Goal: Navigation & Orientation: Find specific page/section

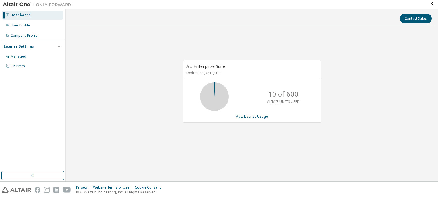
click at [20, 17] on div "Dashboard" at bounding box center [21, 15] width 20 height 5
click at [23, 24] on div "User Profile" at bounding box center [20, 25] width 19 height 5
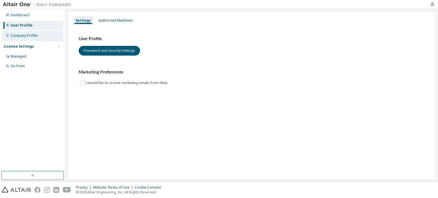
click at [25, 34] on div "Company Profile" at bounding box center [24, 35] width 27 height 5
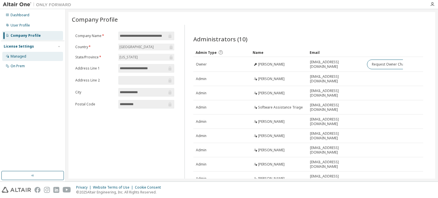
click at [21, 58] on div "Managed" at bounding box center [19, 56] width 16 height 5
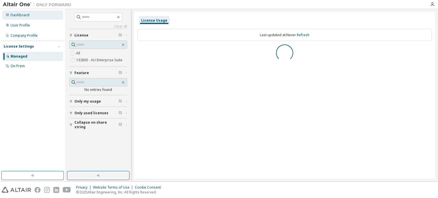
click at [20, 12] on div "Dashboard" at bounding box center [32, 15] width 61 height 9
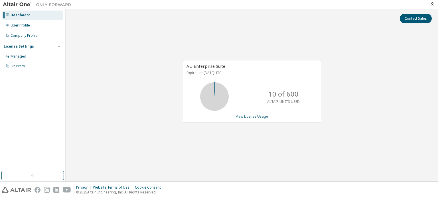
click at [252, 116] on link "View License Usage" at bounding box center [252, 116] width 32 height 5
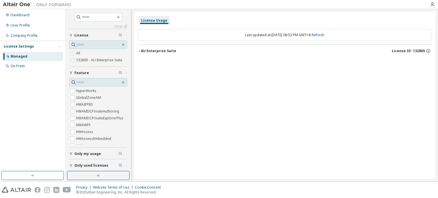
drag, startPoint x: 48, startPoint y: 4, endPoint x: 72, endPoint y: 5, distance: 24.0
click at [48, 3] on img at bounding box center [38, 5] width 71 height 6
click at [433, 2] on icon "button" at bounding box center [432, 4] width 5 height 5
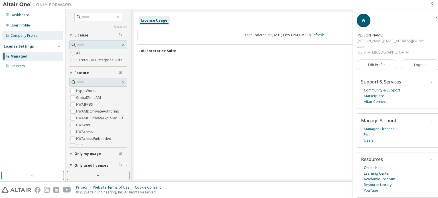
click at [24, 36] on div "Company Profile" at bounding box center [24, 35] width 27 height 5
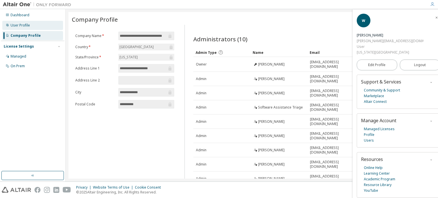
click at [22, 27] on div "User Profile" at bounding box center [20, 25] width 19 height 5
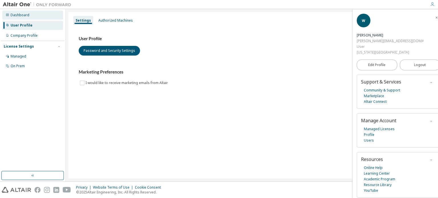
click at [16, 11] on div "Dashboard" at bounding box center [32, 15] width 61 height 9
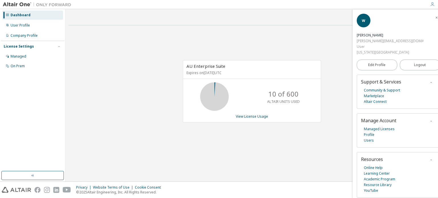
click at [281, 99] on p "ALTAIR UNITS USED" at bounding box center [283, 101] width 33 height 5
click at [369, 99] on link "Altair Connect" at bounding box center [375, 102] width 23 height 6
